Goal: Transaction & Acquisition: Purchase product/service

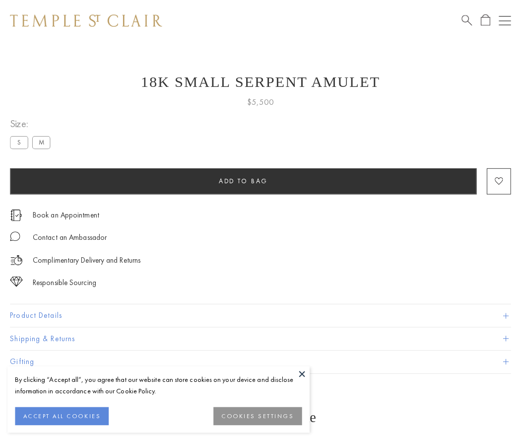
scroll to position [4, 0]
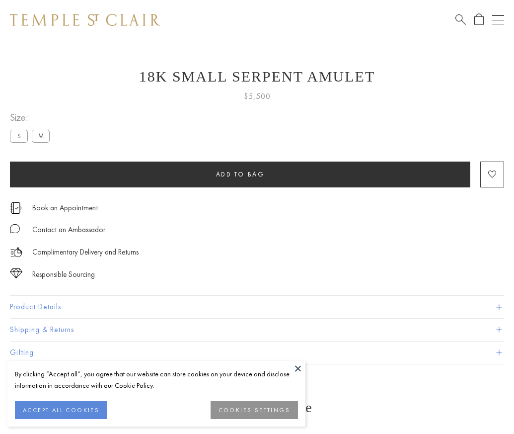
click at [240, 174] on span "Add to bag" at bounding box center [240, 174] width 49 height 8
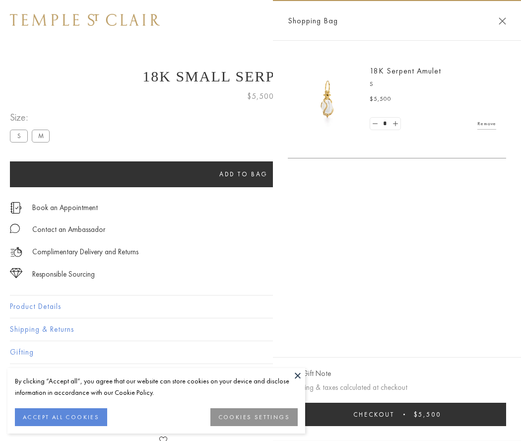
click at [410, 414] on button "Checkout $5,500" at bounding box center [397, 414] width 219 height 23
